Goal: Transaction & Acquisition: Purchase product/service

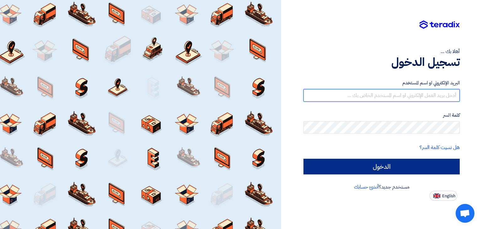
type input "[EMAIL_ADDRESS][DOMAIN_NAME]"
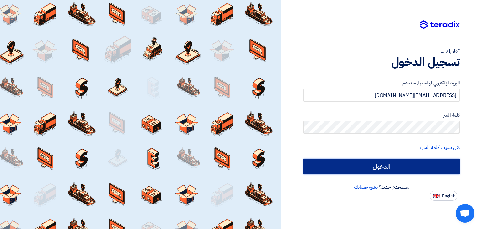
click at [365, 165] on input "الدخول" at bounding box center [381, 167] width 156 height 16
type input "Sign in"
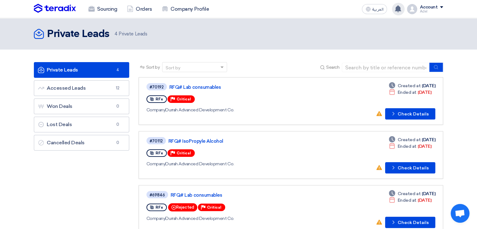
click at [399, 7] on use at bounding box center [398, 8] width 6 height 7
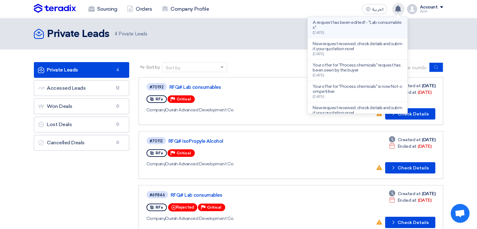
click at [349, 29] on p "A request has been edited! - "Lab consumables"." at bounding box center [358, 25] width 90 height 10
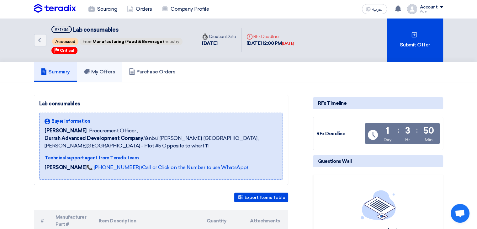
click at [99, 70] on h5 "My Offers" at bounding box center [100, 72] width 32 height 6
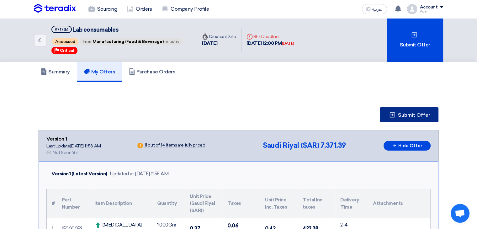
click at [398, 116] on span "Submit Offer" at bounding box center [414, 115] width 32 height 5
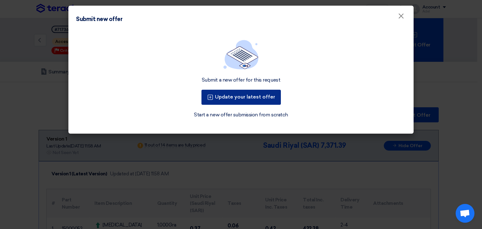
click at [261, 95] on button "Update your latest offer" at bounding box center [240, 97] width 79 height 15
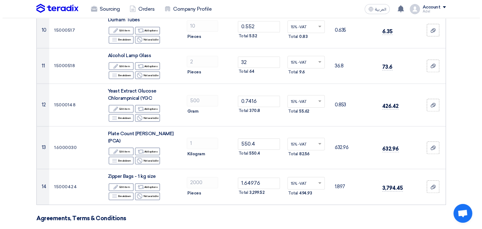
scroll to position [658, 0]
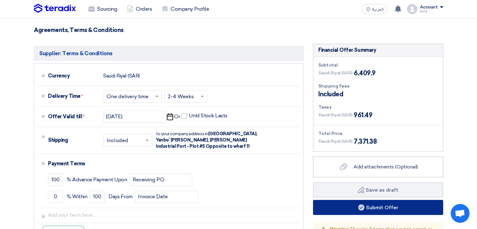
click at [396, 204] on button "Submit Offer" at bounding box center [378, 207] width 130 height 15
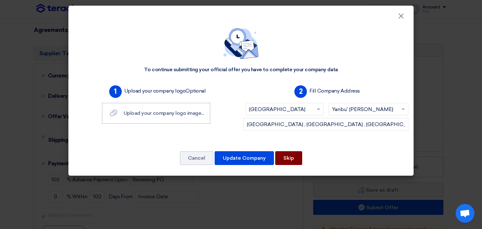
click at [288, 157] on button "Skip" at bounding box center [288, 158] width 27 height 14
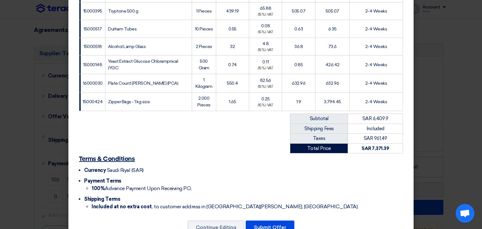
scroll to position [287, 0]
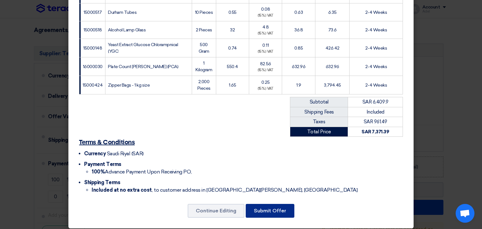
click at [268, 206] on button "Submit Offer" at bounding box center [269, 211] width 49 height 14
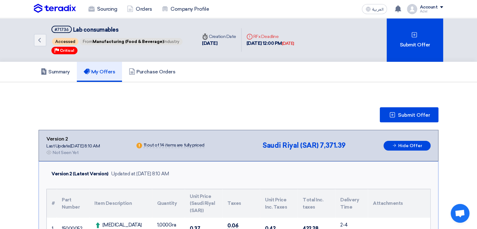
click at [39, 6] on img at bounding box center [55, 8] width 42 height 9
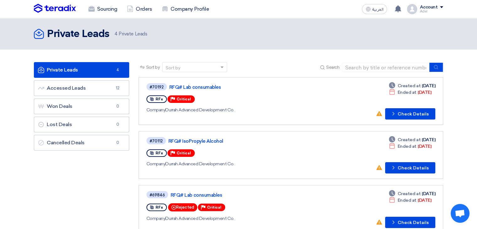
click at [283, 95] on div "RFx Priority Critical" at bounding box center [236, 99] width 181 height 10
click at [202, 87] on link "RFQ# Lab consumables" at bounding box center [247, 87] width 157 height 6
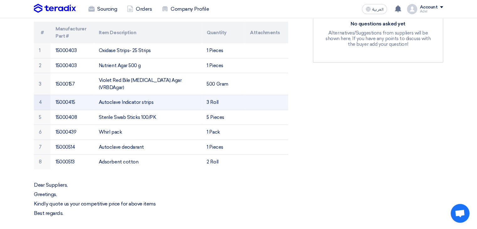
scroll to position [31, 0]
